Goal: Task Accomplishment & Management: Use online tool/utility

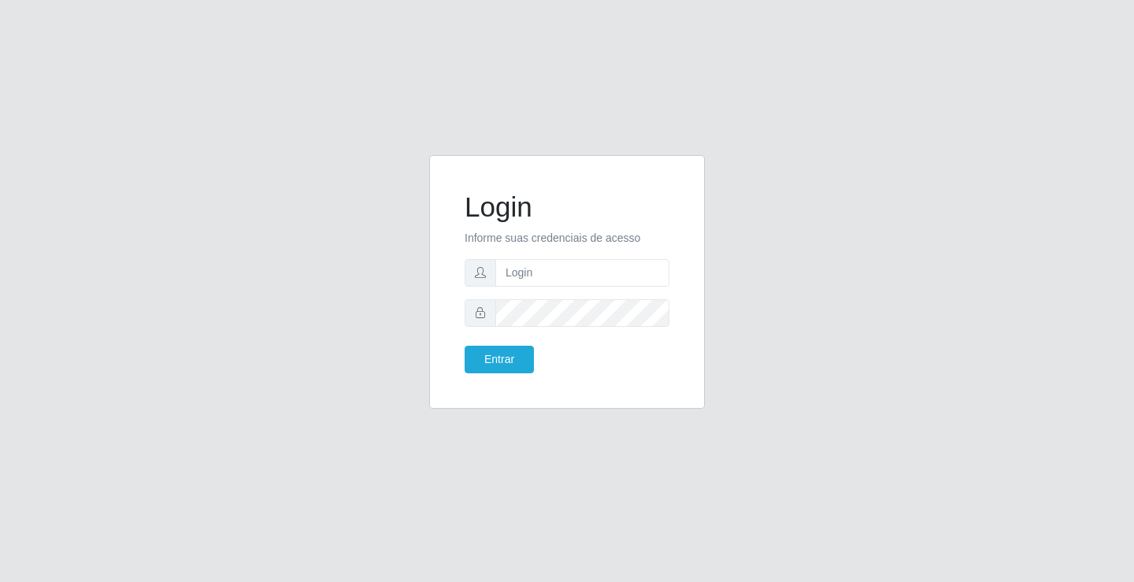
click at [406, 59] on div "Login Informe suas credenciais de acesso Entrar" at bounding box center [567, 291] width 1134 height 582
click at [578, 276] on input "text" at bounding box center [582, 273] width 174 height 28
type input "zivaneide@ideal"
click at [465, 346] on button "Entrar" at bounding box center [499, 360] width 69 height 28
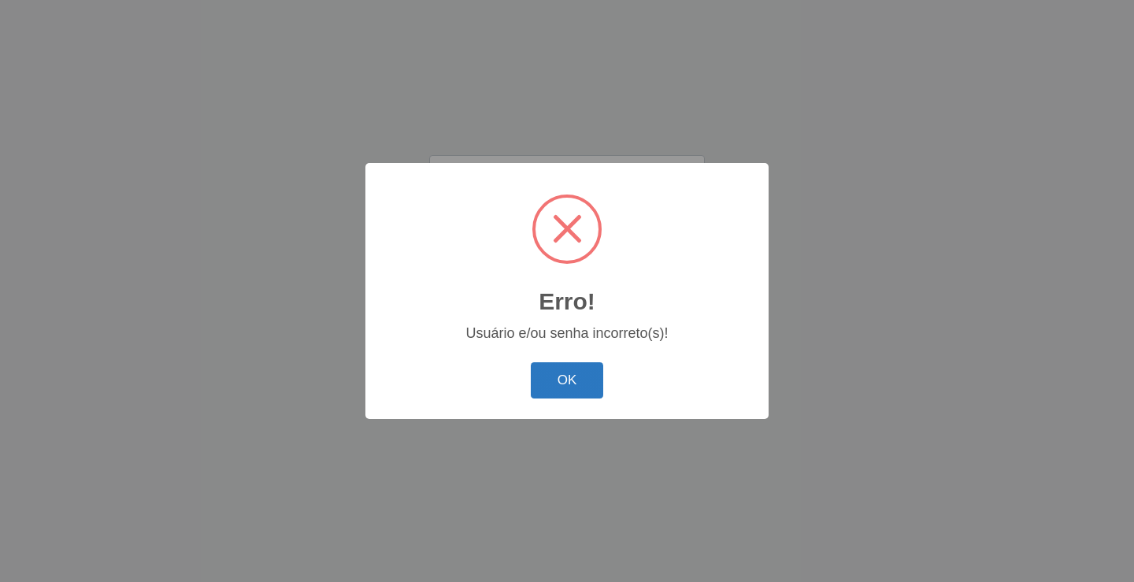
click at [551, 384] on button "OK" at bounding box center [567, 380] width 73 height 37
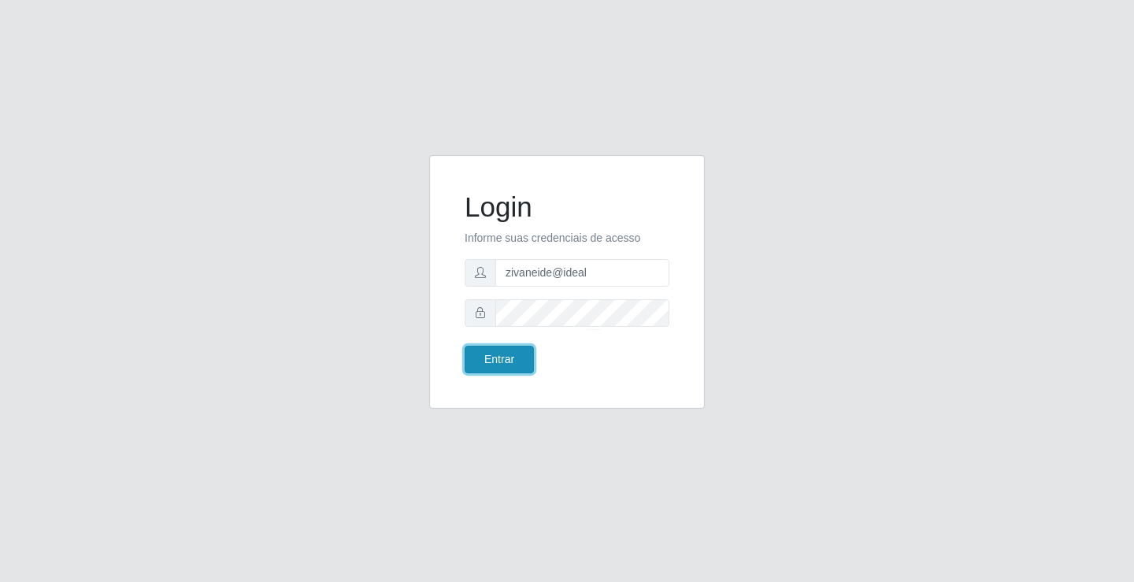
click at [508, 366] on button "Entrar" at bounding box center [499, 360] width 69 height 28
click at [510, 351] on button "Entrar" at bounding box center [499, 360] width 69 height 28
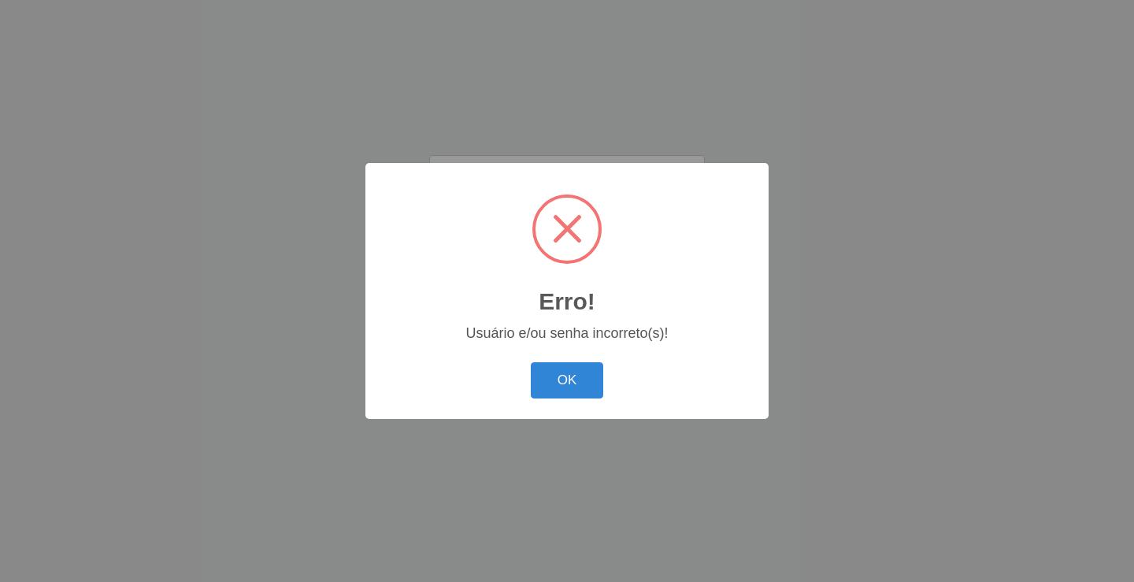
click at [573, 384] on button "OK" at bounding box center [567, 380] width 73 height 37
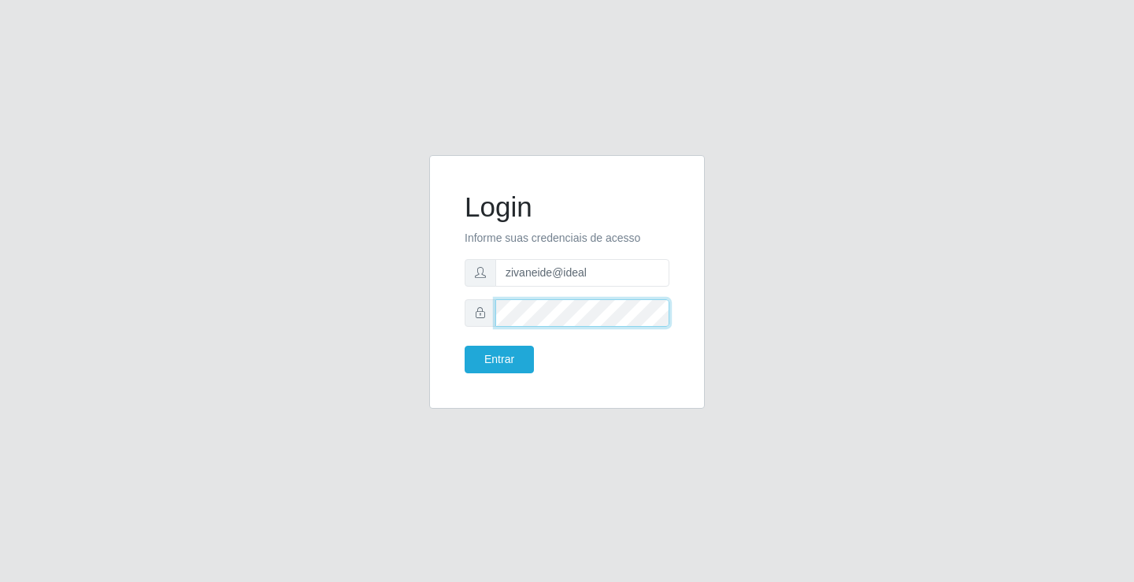
click at [465, 346] on button "Entrar" at bounding box center [499, 360] width 69 height 28
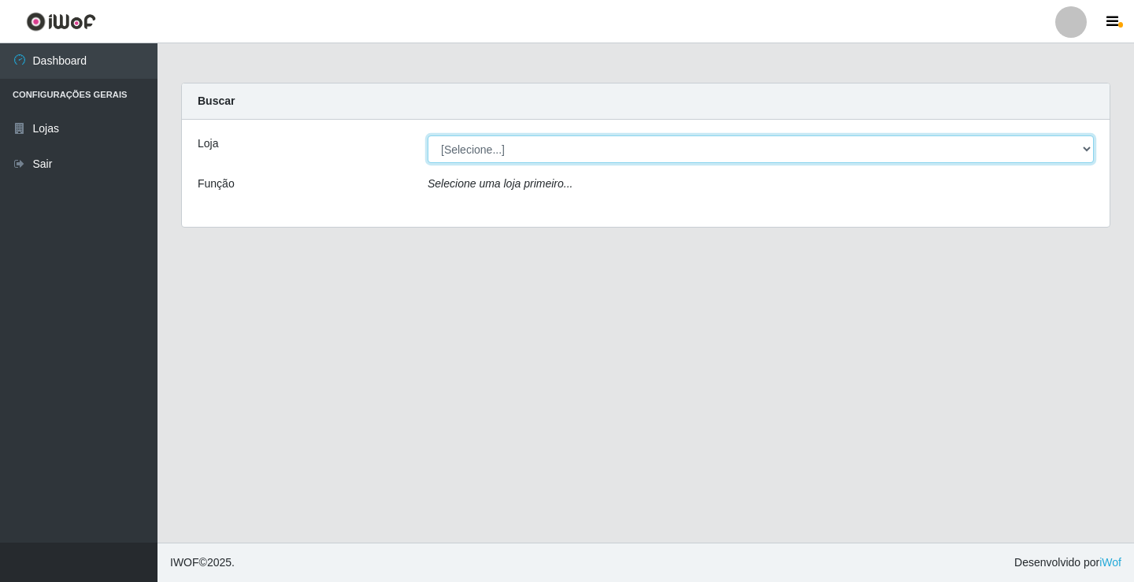
click at [1086, 146] on select "[Selecione...] Ideal - Conceição" at bounding box center [761, 149] width 666 height 28
select select "231"
click at [428, 135] on select "[Selecione...] Ideal - Conceição" at bounding box center [761, 149] width 666 height 28
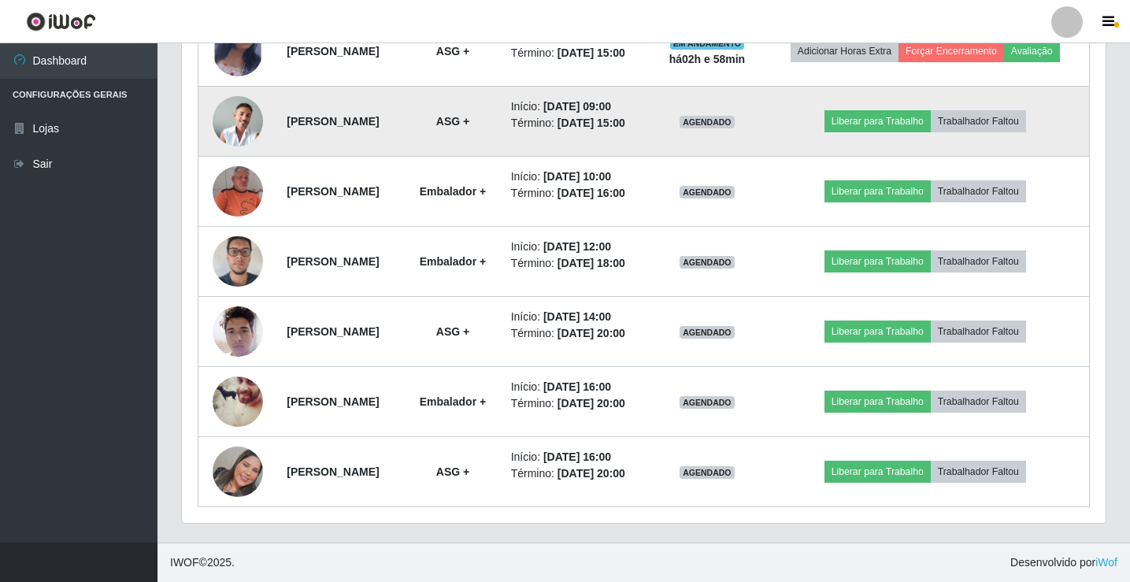
scroll to position [921, 0]
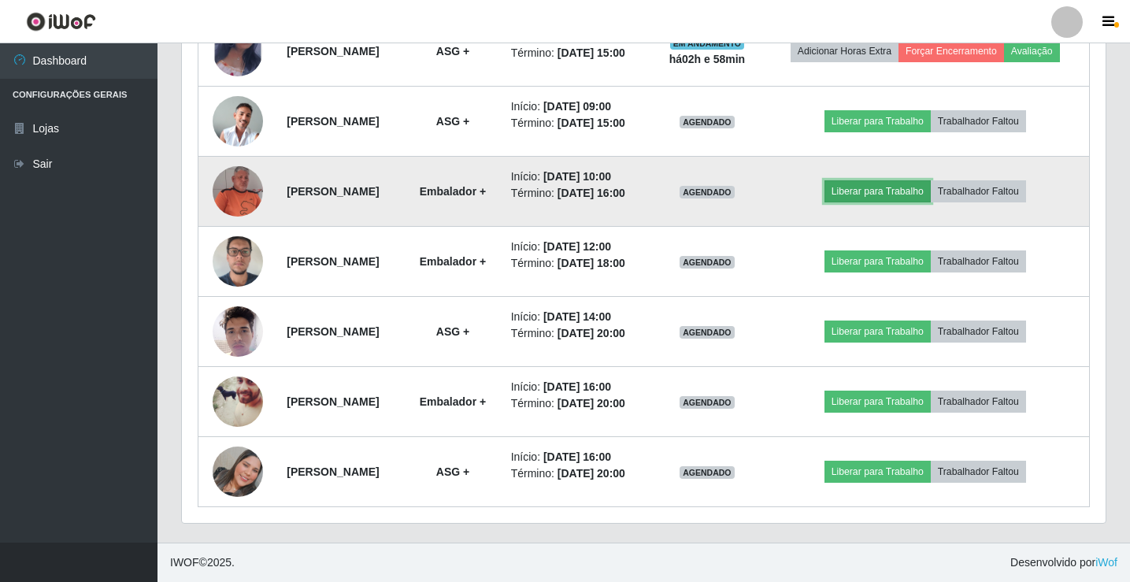
click at [906, 180] on button "Liberar para Trabalho" at bounding box center [878, 191] width 106 height 22
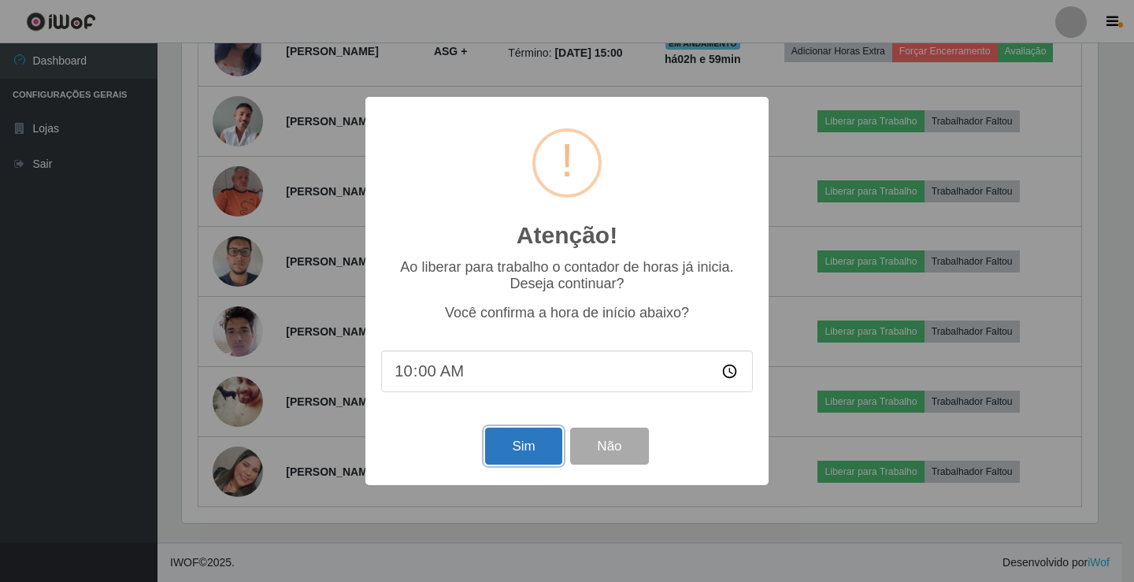
click at [513, 444] on button "Sim" at bounding box center [523, 446] width 76 height 37
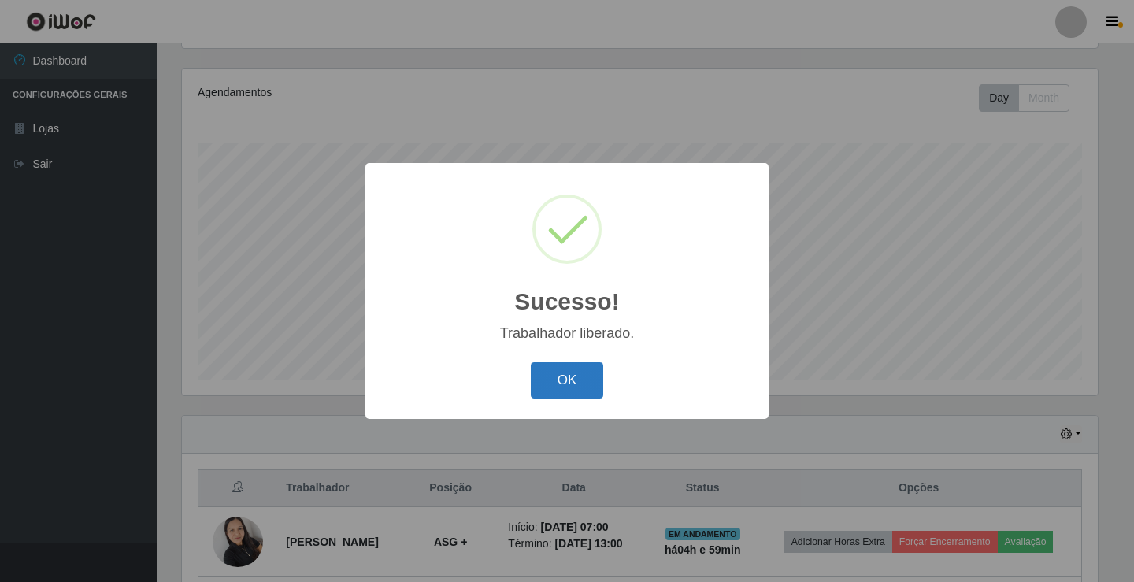
click at [592, 372] on button "OK" at bounding box center [567, 380] width 73 height 37
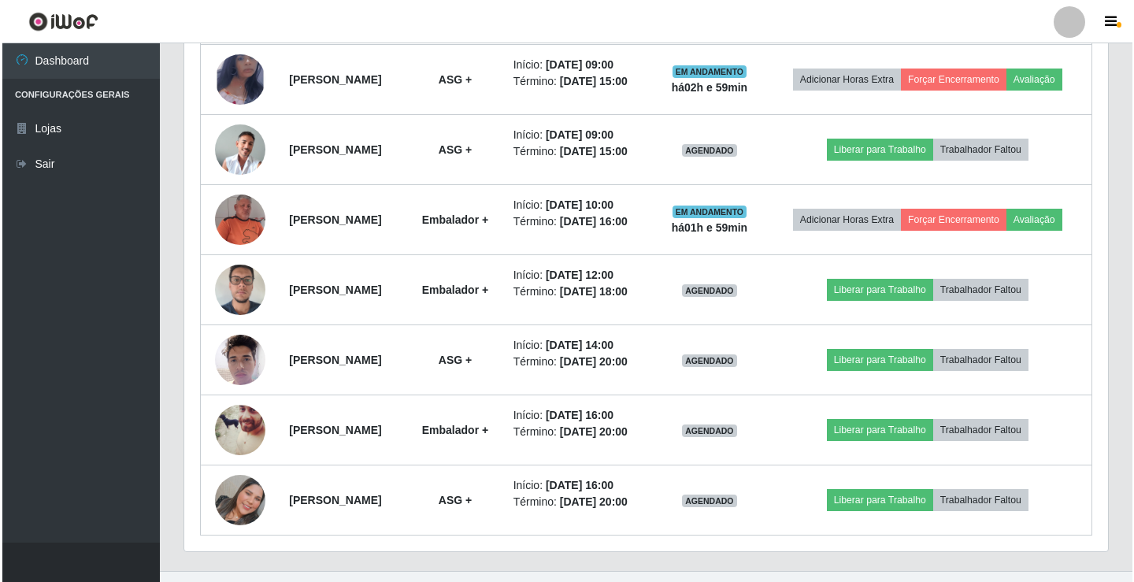
scroll to position [814, 0]
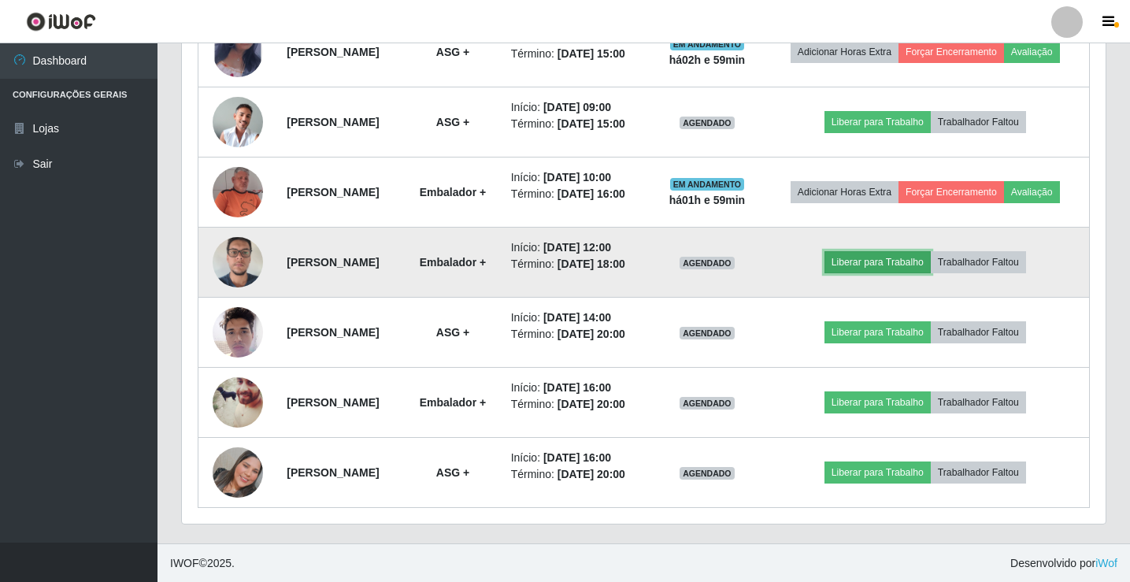
click at [902, 273] on button "Liberar para Trabalho" at bounding box center [878, 262] width 106 height 22
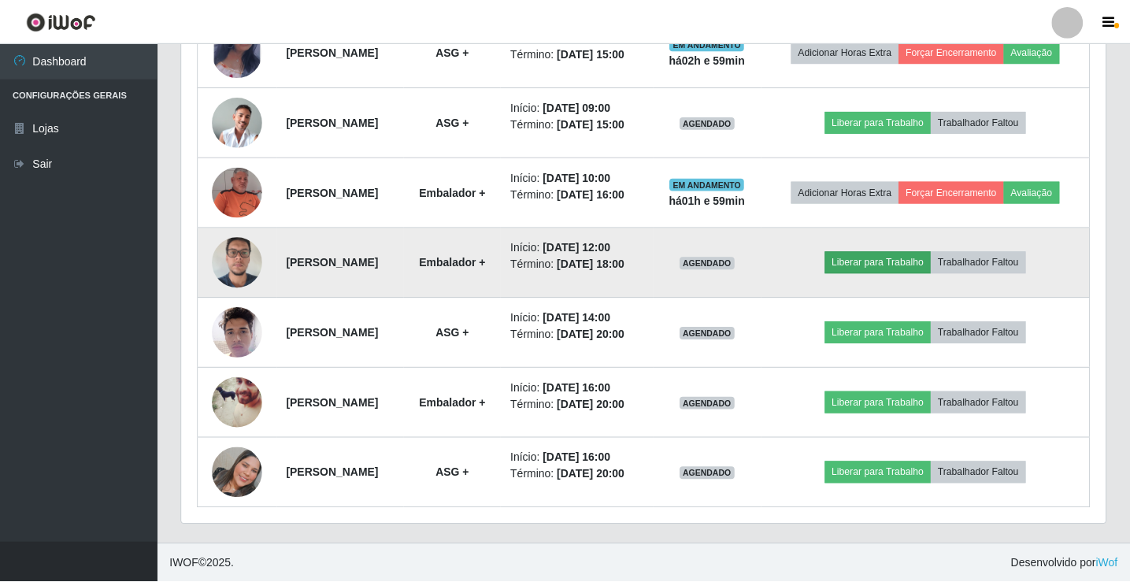
scroll to position [327, 916]
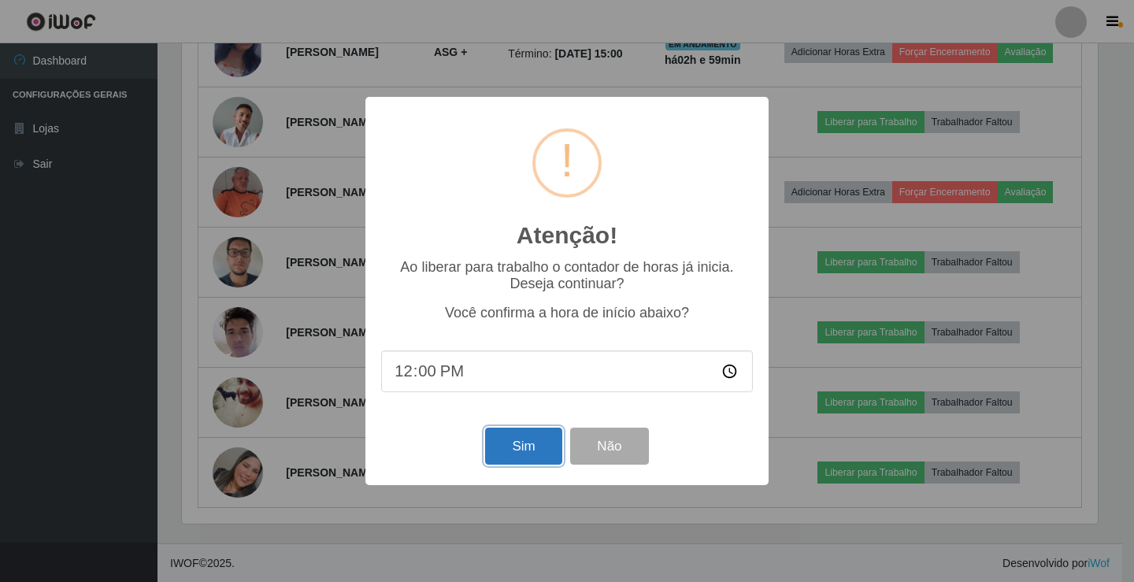
click at [517, 460] on button "Sim" at bounding box center [523, 446] width 76 height 37
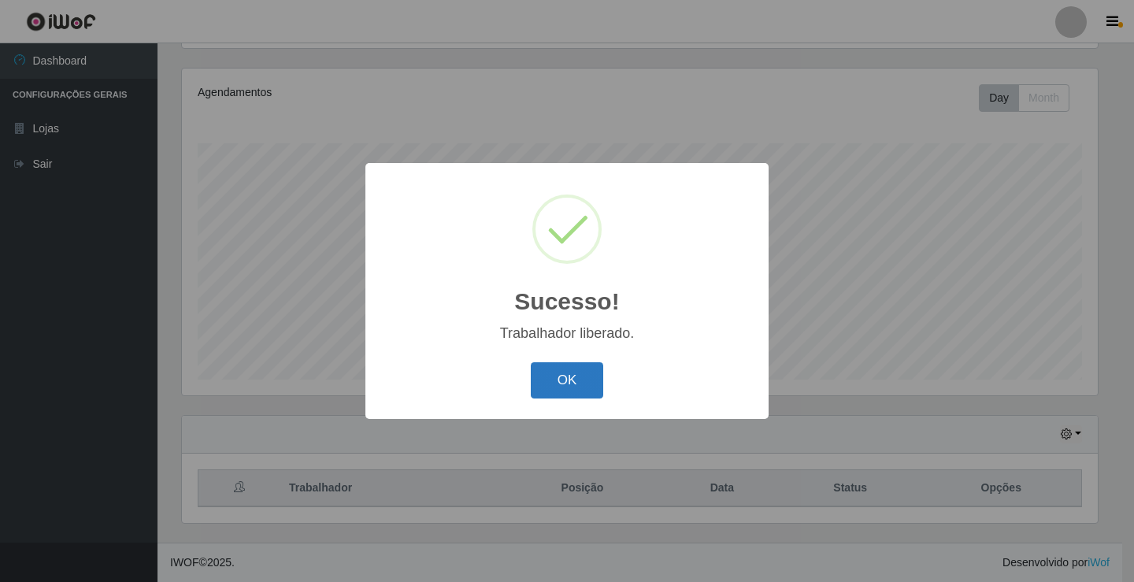
click at [555, 379] on button "OK" at bounding box center [567, 380] width 73 height 37
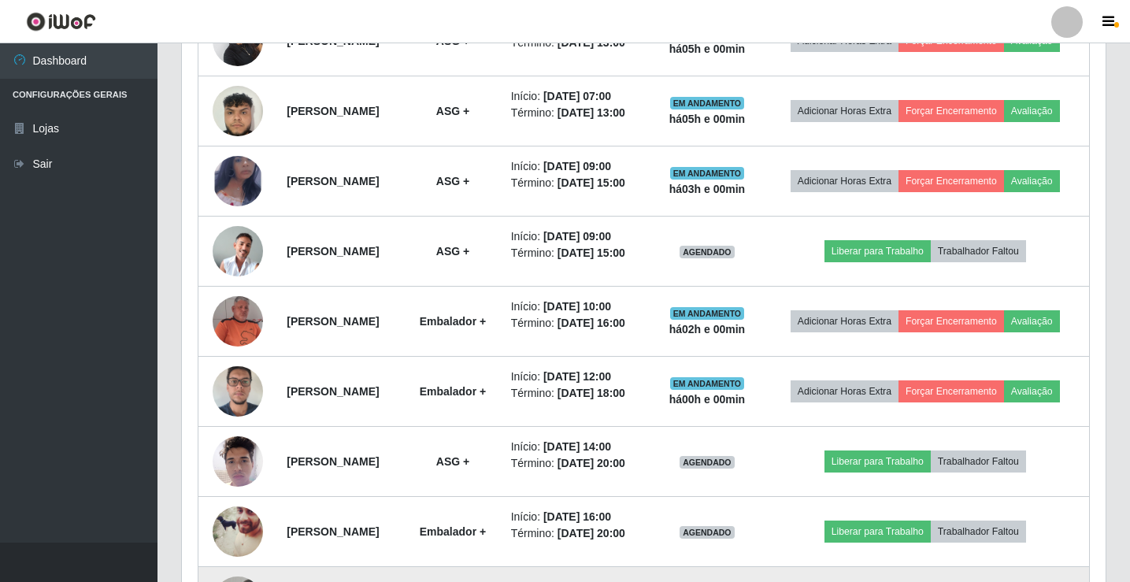
scroll to position [606, 0]
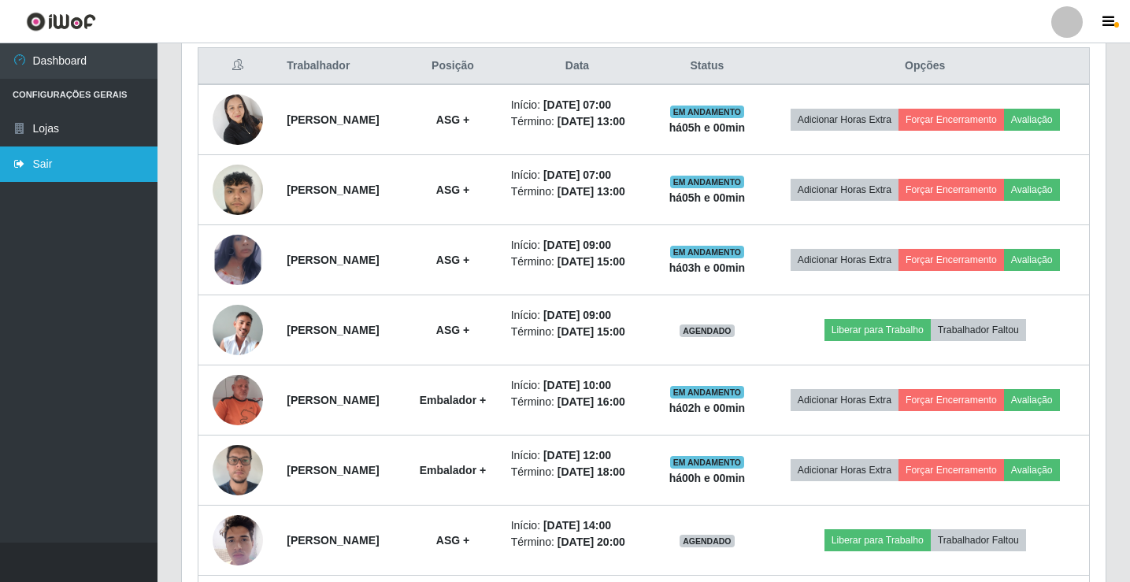
click at [22, 163] on icon at bounding box center [20, 163] width 14 height 11
